Goal: Check status: Check status

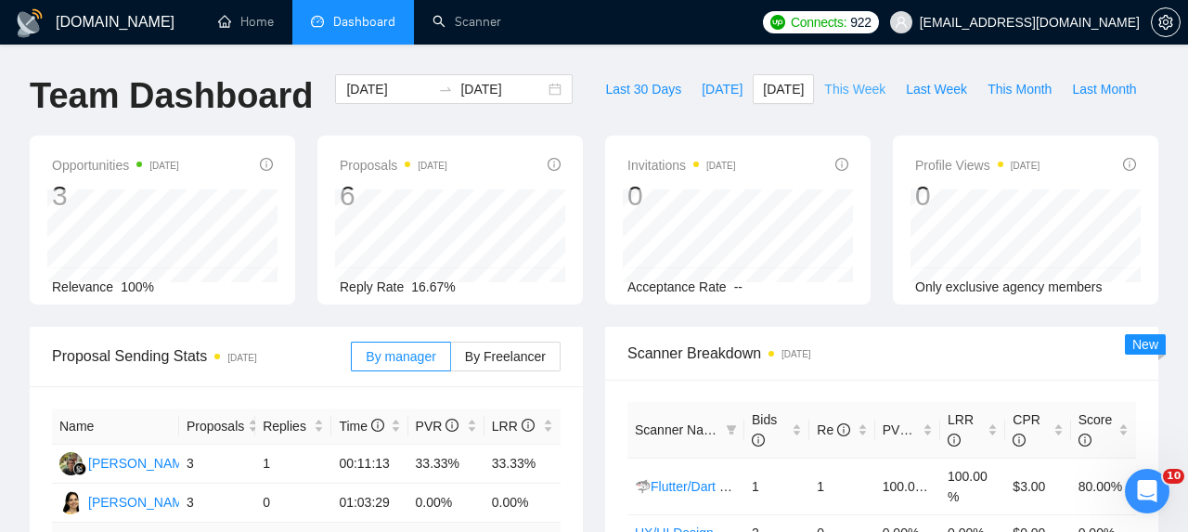
click at [844, 91] on span "This Week" at bounding box center [854, 89] width 61 height 20
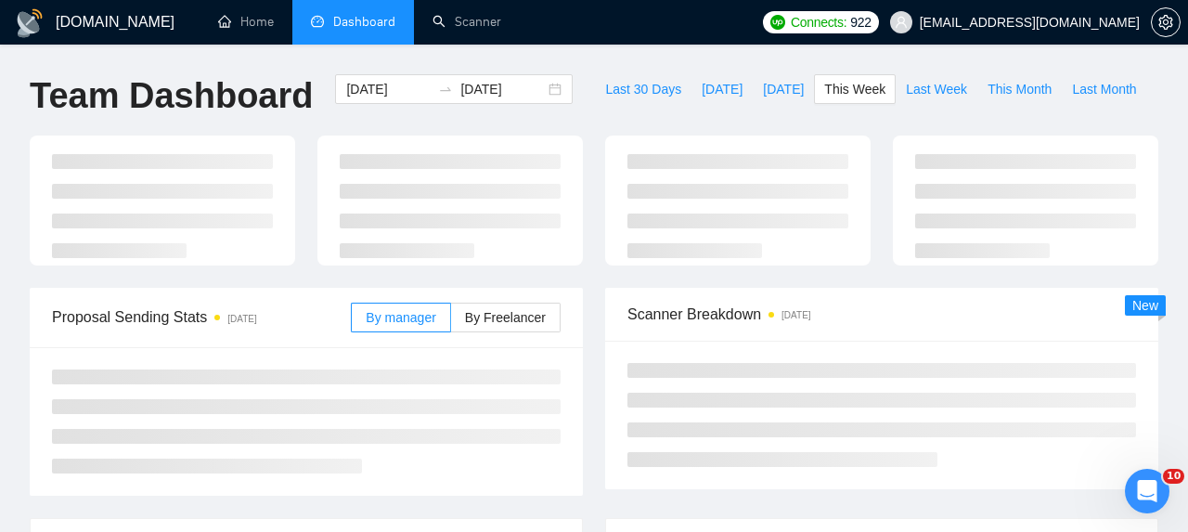
type input "[DATE]"
